Goal: Task Accomplishment & Management: Use online tool/utility

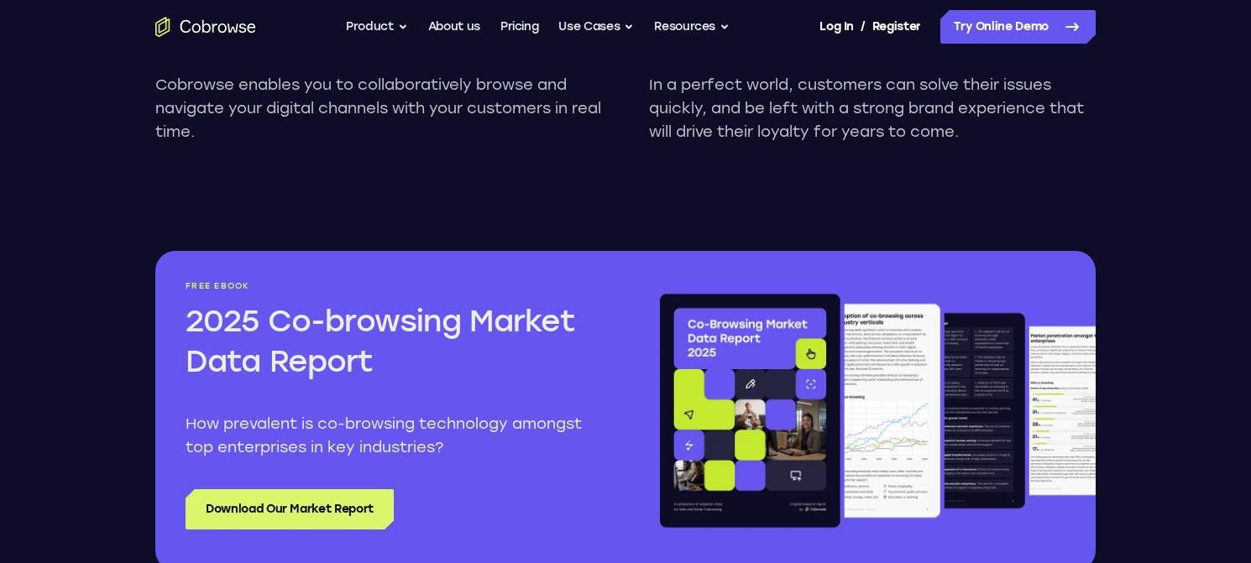
scroll to position [1820, 0]
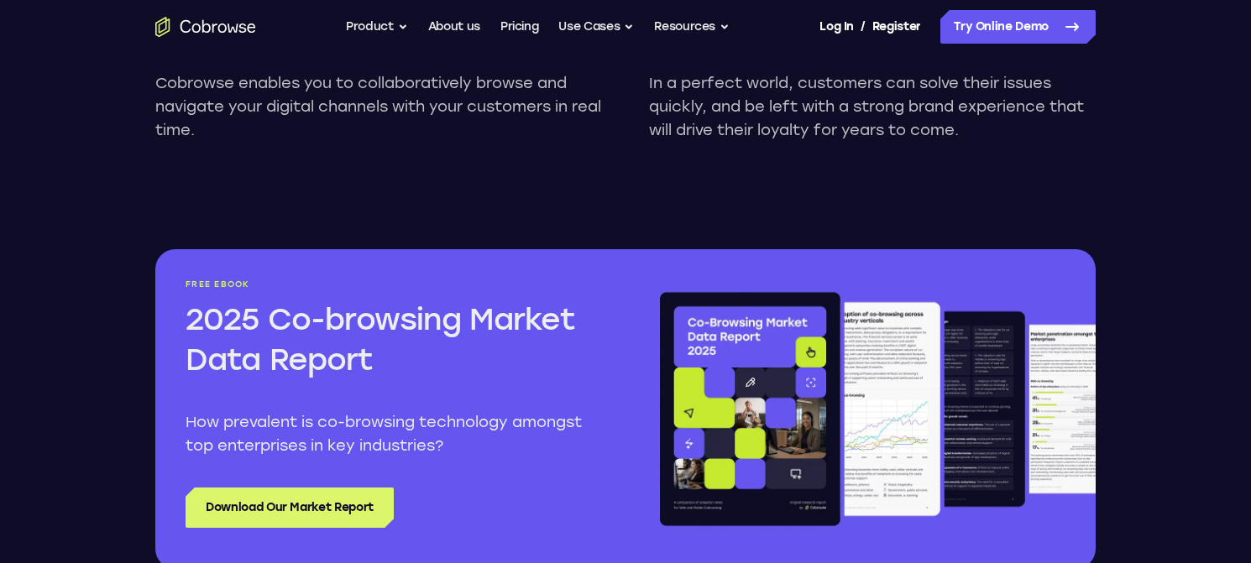
click at [828, 87] on p "In a perfect world, customers can solve their issues quickly, and be left with …" at bounding box center [872, 106] width 447 height 71
click at [828, 23] on link "Try Online Demo" at bounding box center [1018, 27] width 155 height 34
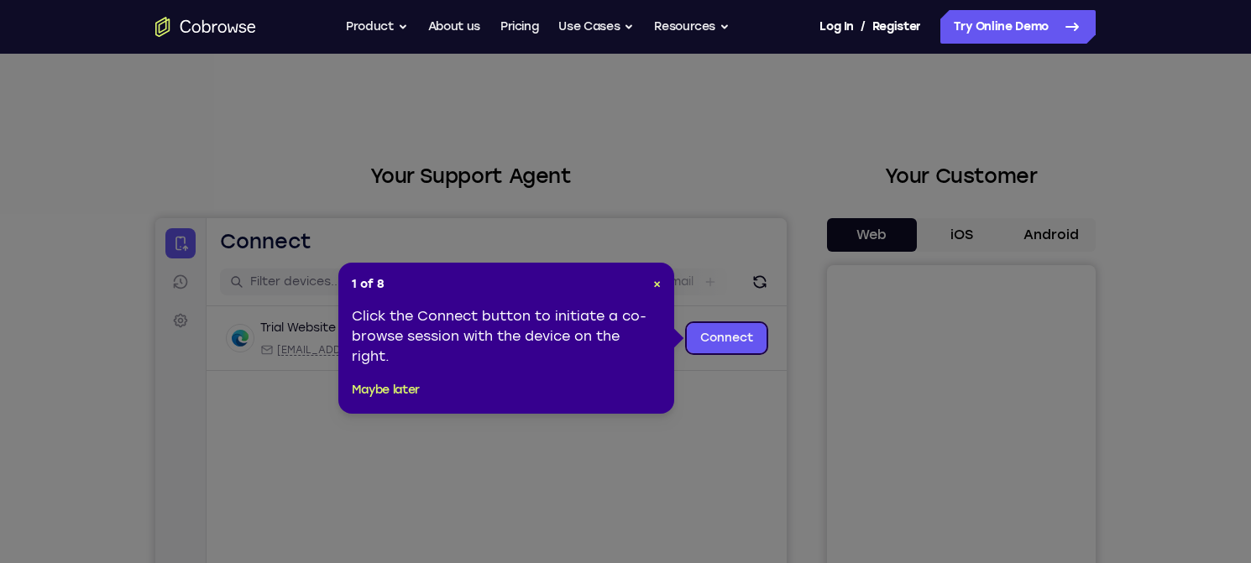
click at [653, 286] on span "×" at bounding box center [657, 284] width 8 height 14
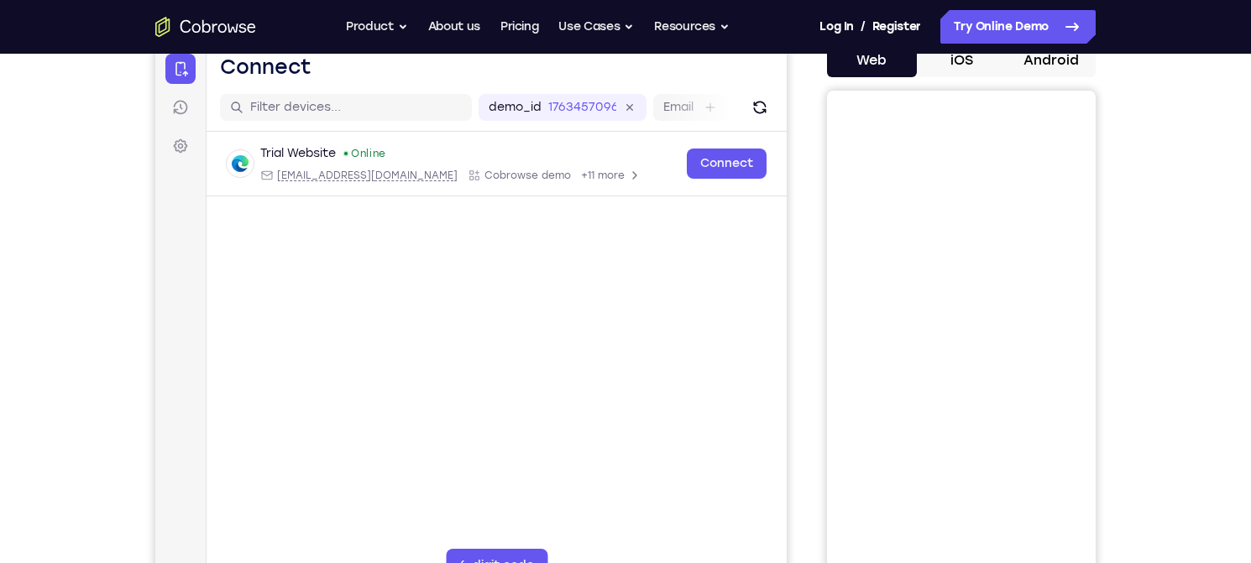
scroll to position [140, 0]
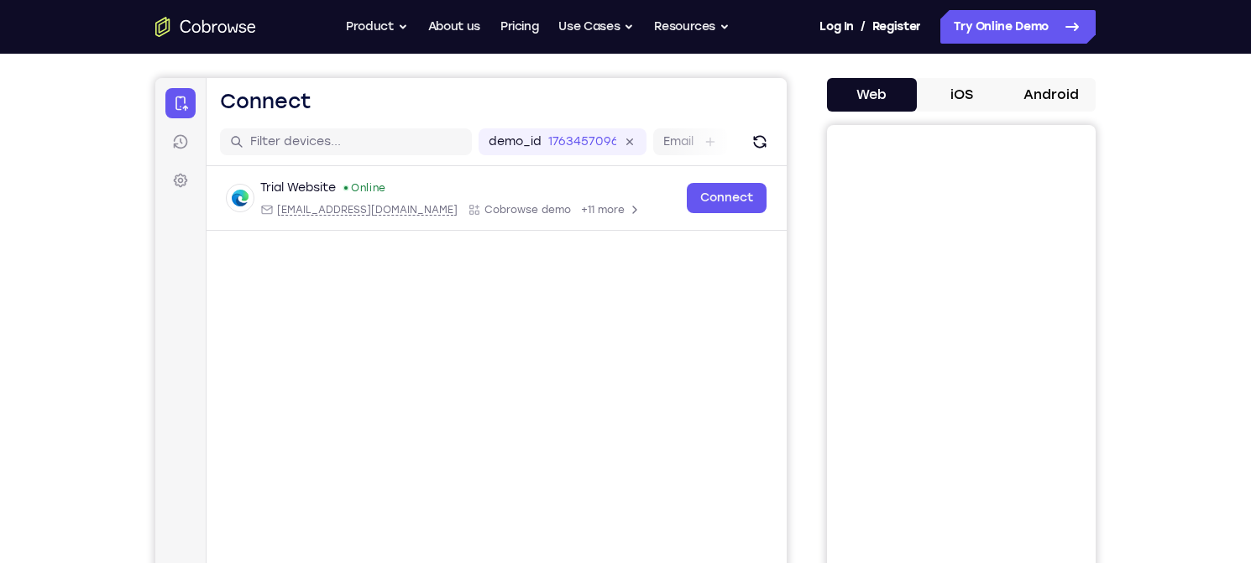
click at [707, 205] on link "Connect" at bounding box center [727, 198] width 80 height 30
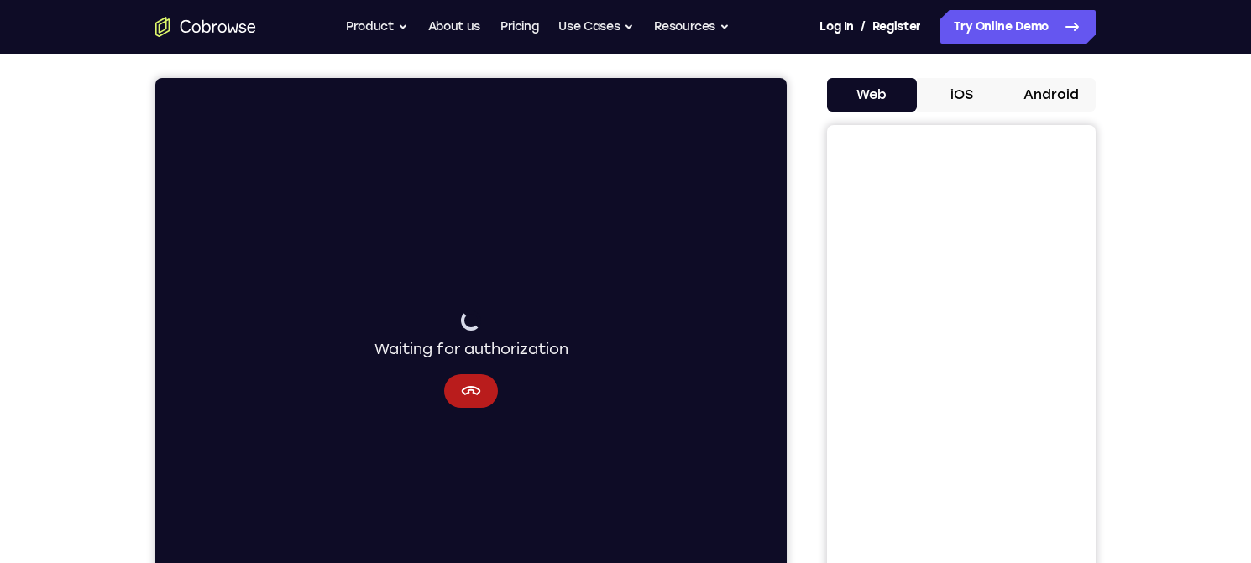
click at [467, 396] on icon "Cancel" at bounding box center [471, 391] width 20 height 20
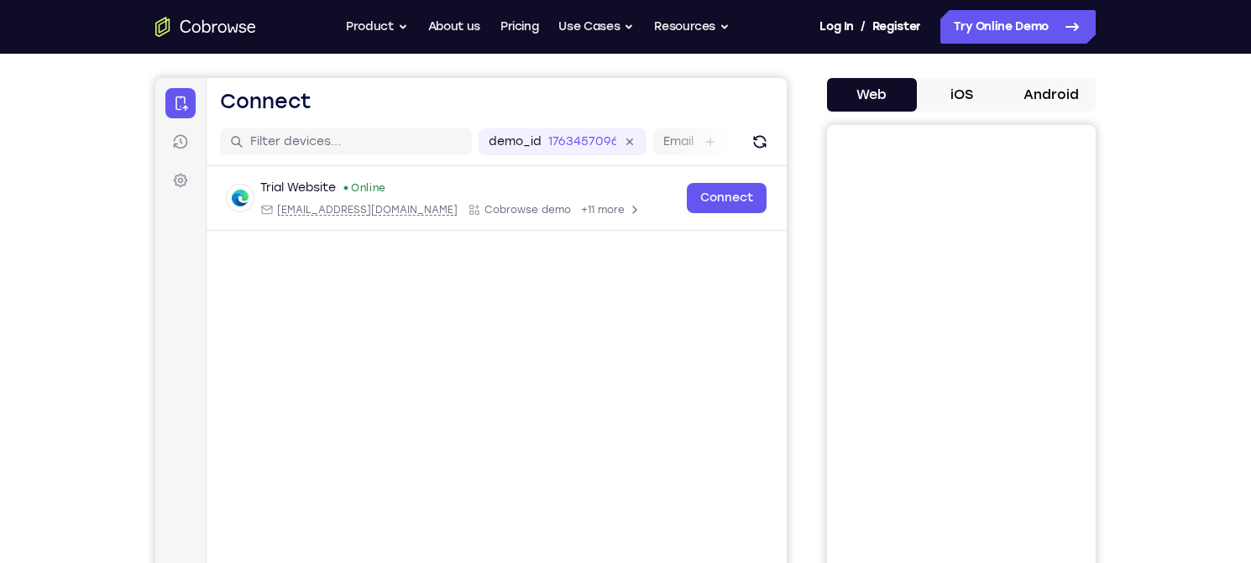
click at [720, 204] on link "Connect" at bounding box center [727, 198] width 80 height 30
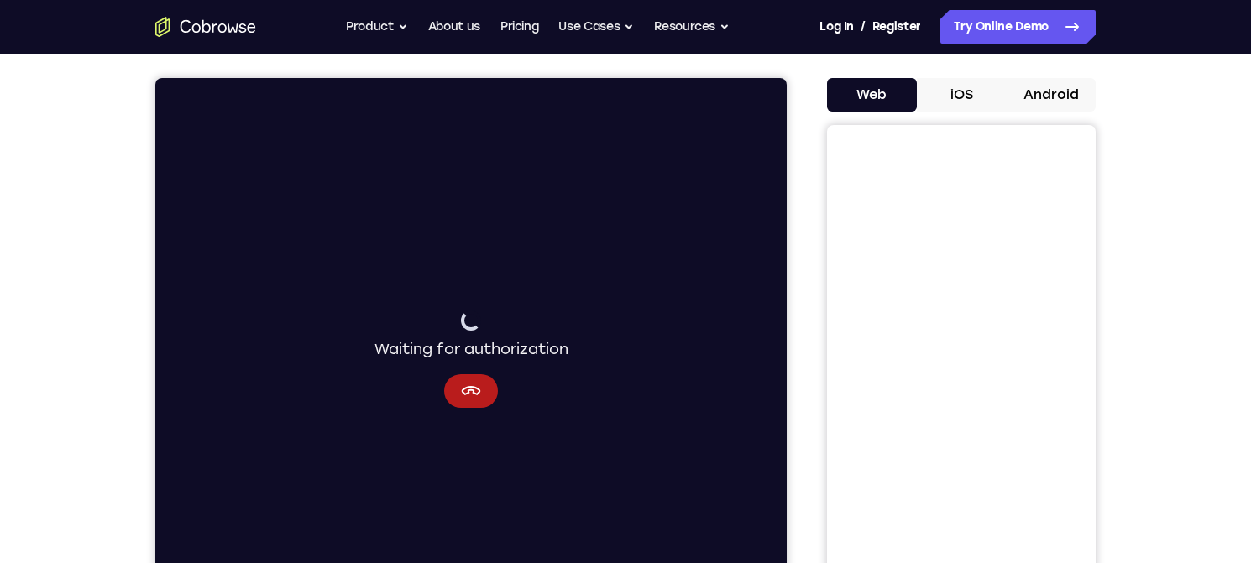
click at [474, 390] on icon "Cancel" at bounding box center [471, 390] width 19 height 9
